Goal: Task Accomplishment & Management: Manage account settings

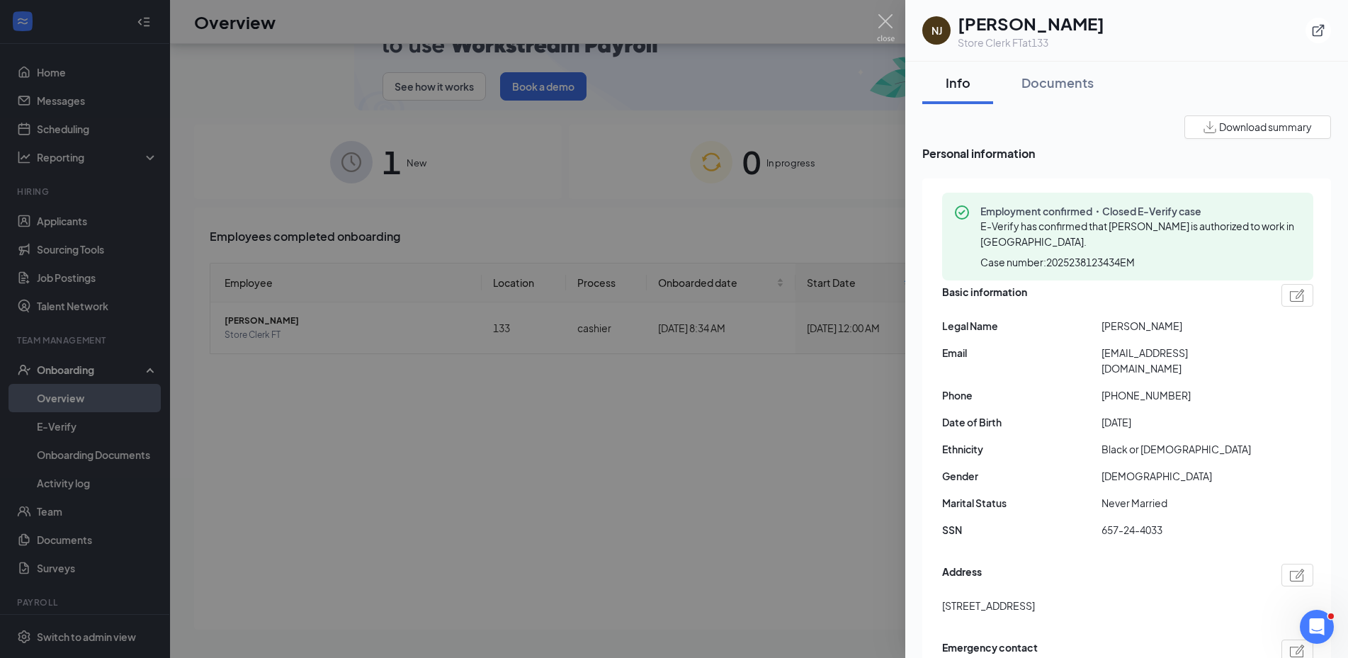
scroll to position [535, 0]
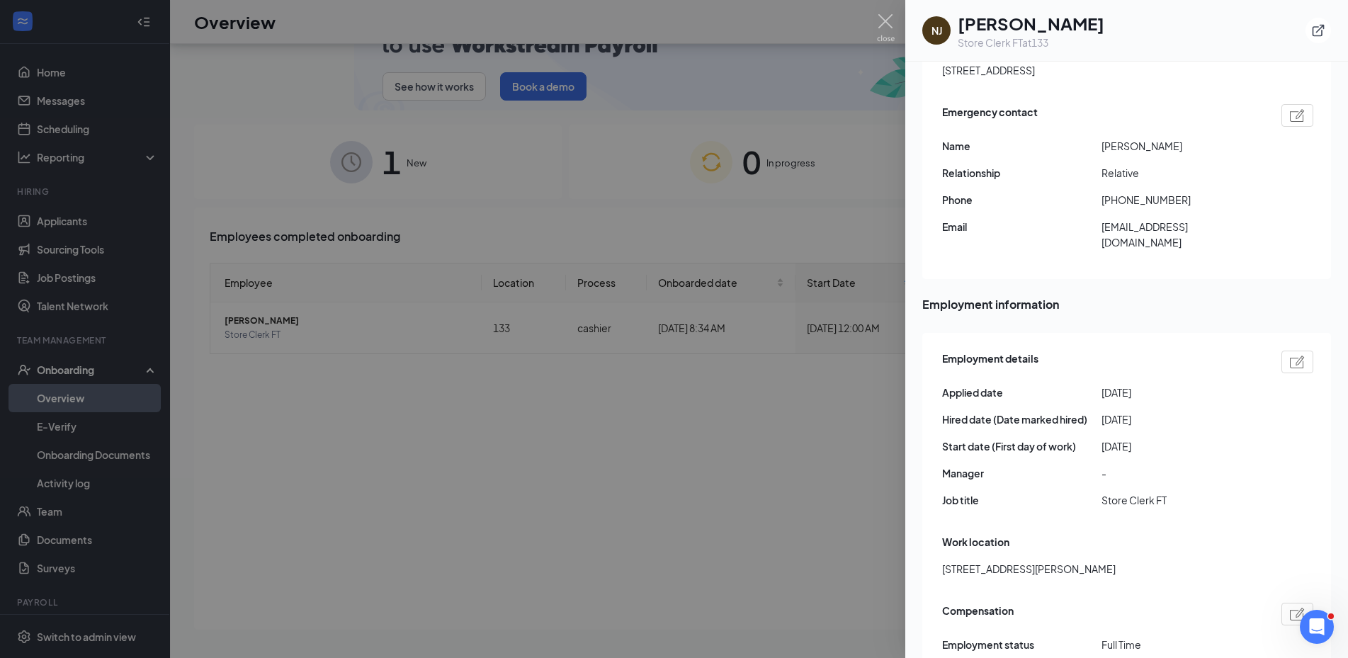
drag, startPoint x: 788, startPoint y: 455, endPoint x: 540, endPoint y: 420, distance: 251.0
click at [777, 455] on div at bounding box center [674, 329] width 1348 height 658
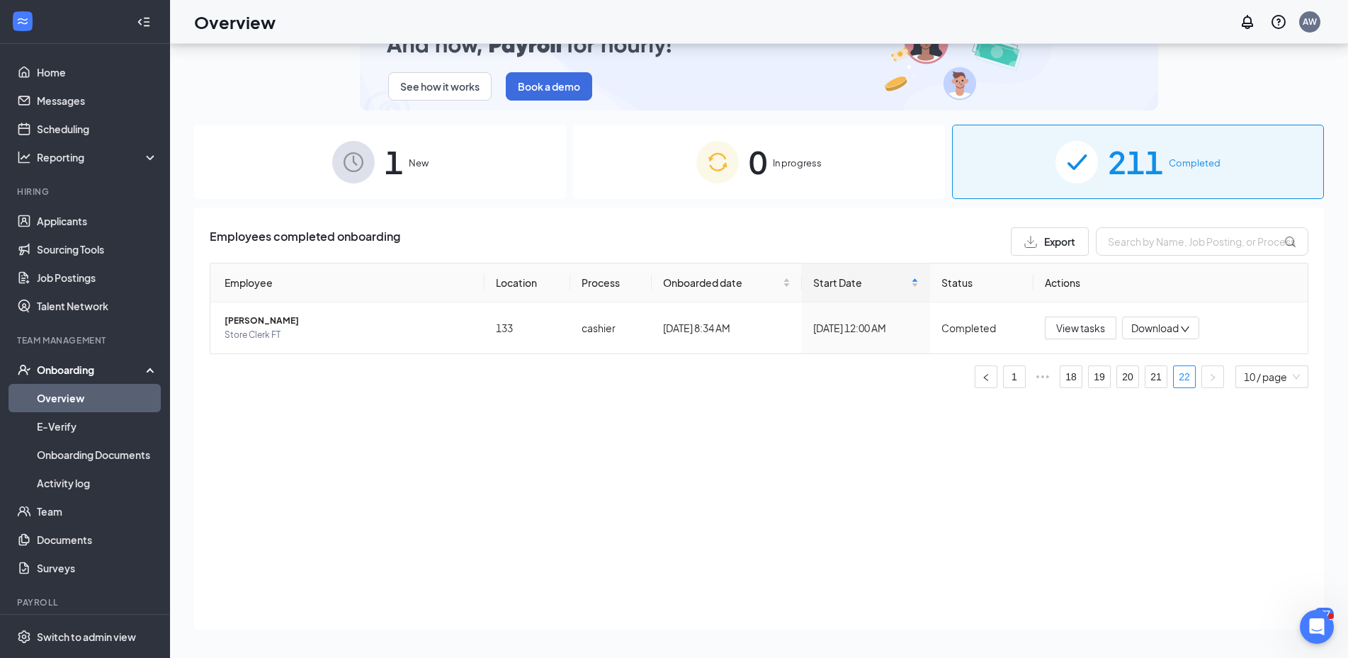
click at [402, 163] on span "1" at bounding box center [394, 161] width 18 height 49
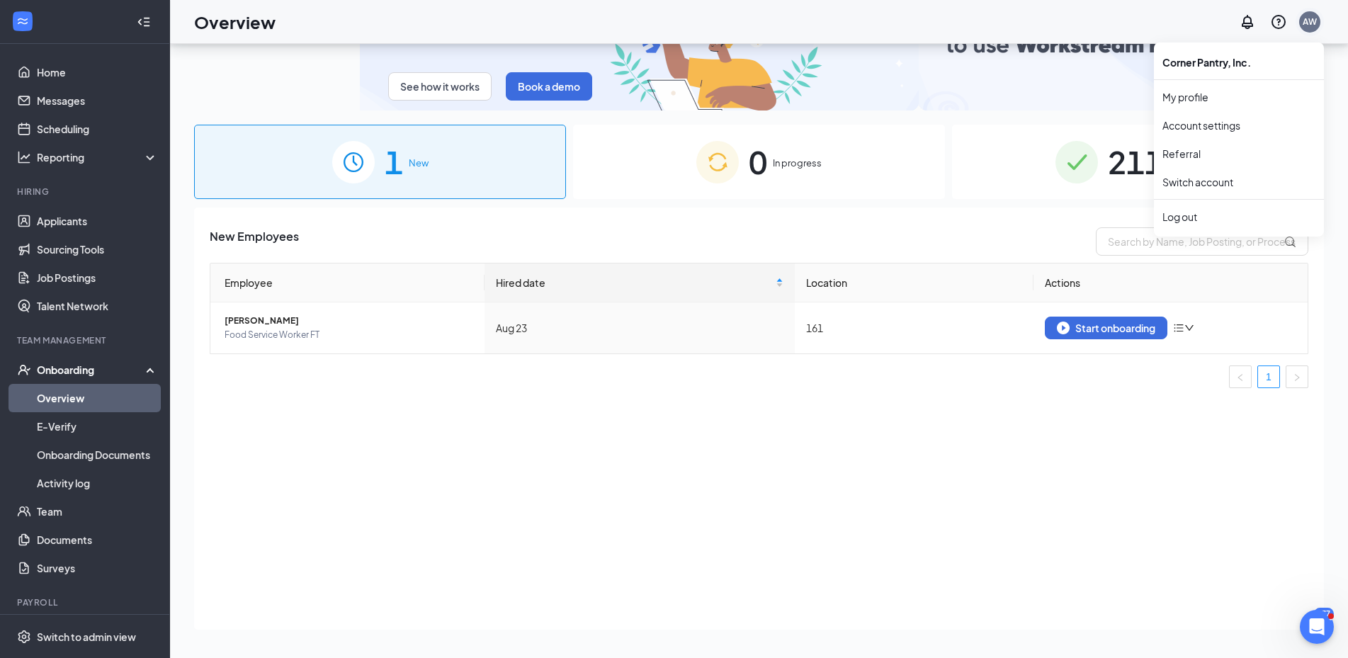
click at [1311, 25] on div "AW" at bounding box center [1310, 22] width 14 height 12
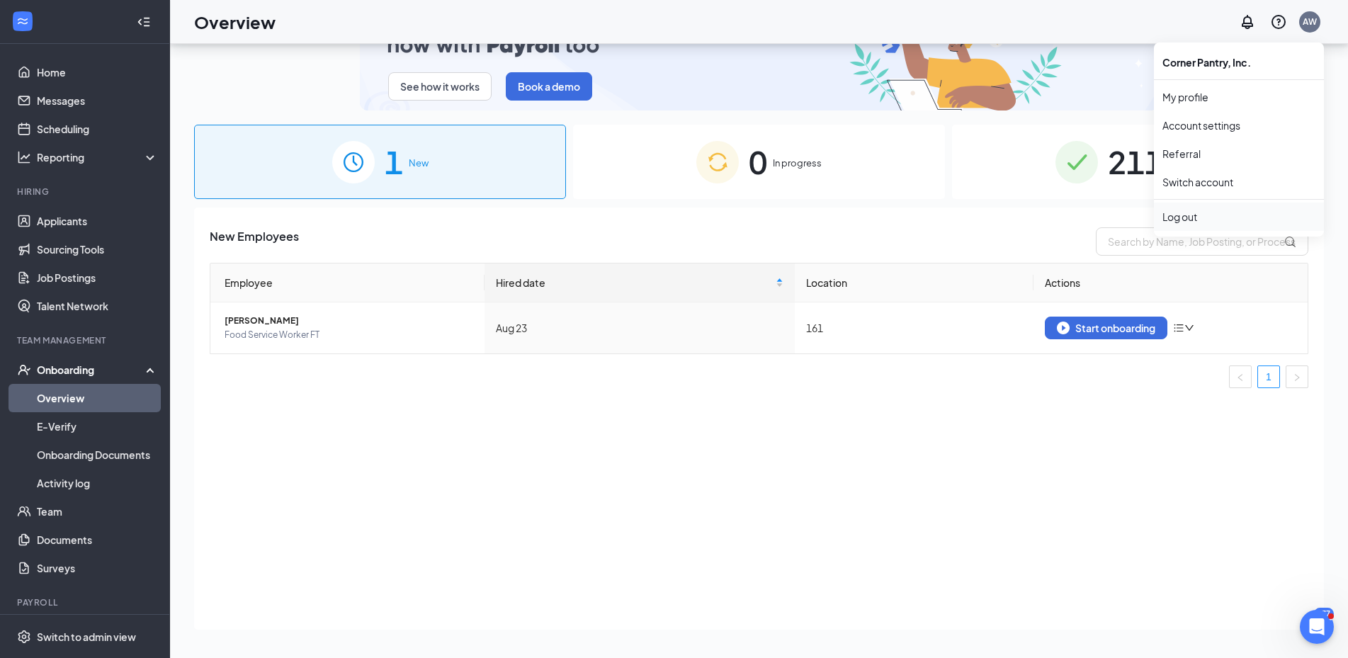
click at [1172, 217] on div "Log out" at bounding box center [1238, 217] width 153 height 14
